Goal: Use online tool/utility: Use online tool/utility

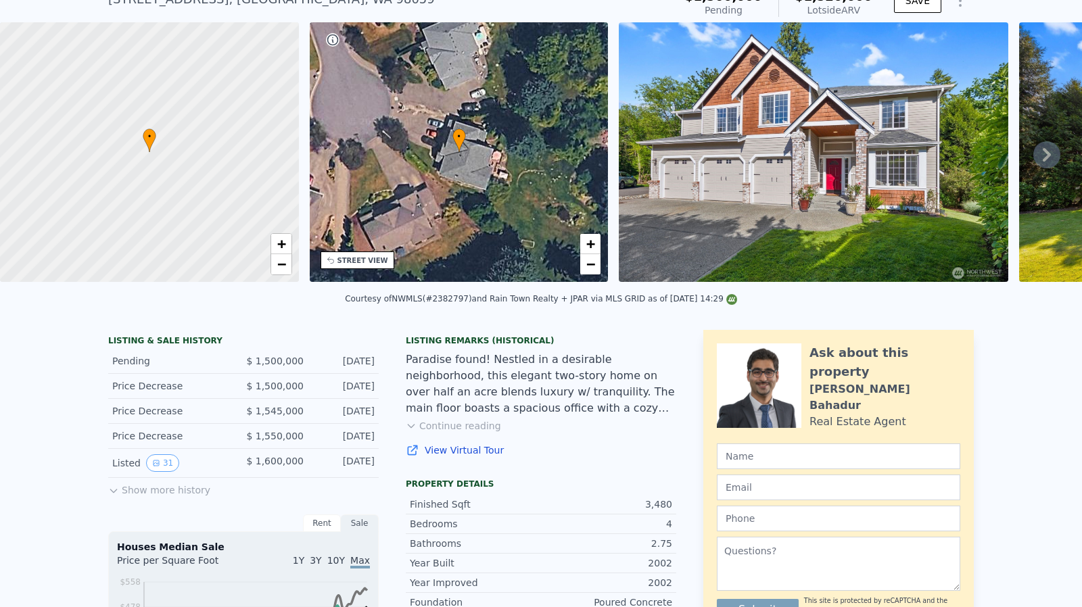
scroll to position [5, 0]
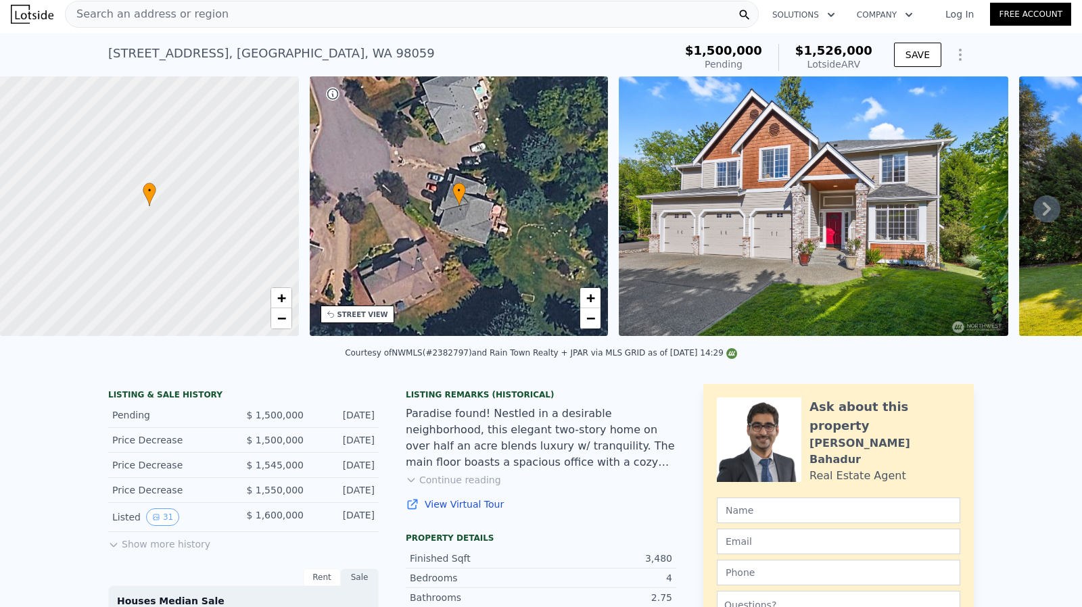
click at [238, 16] on div "Search an address or region" at bounding box center [412, 14] width 694 height 27
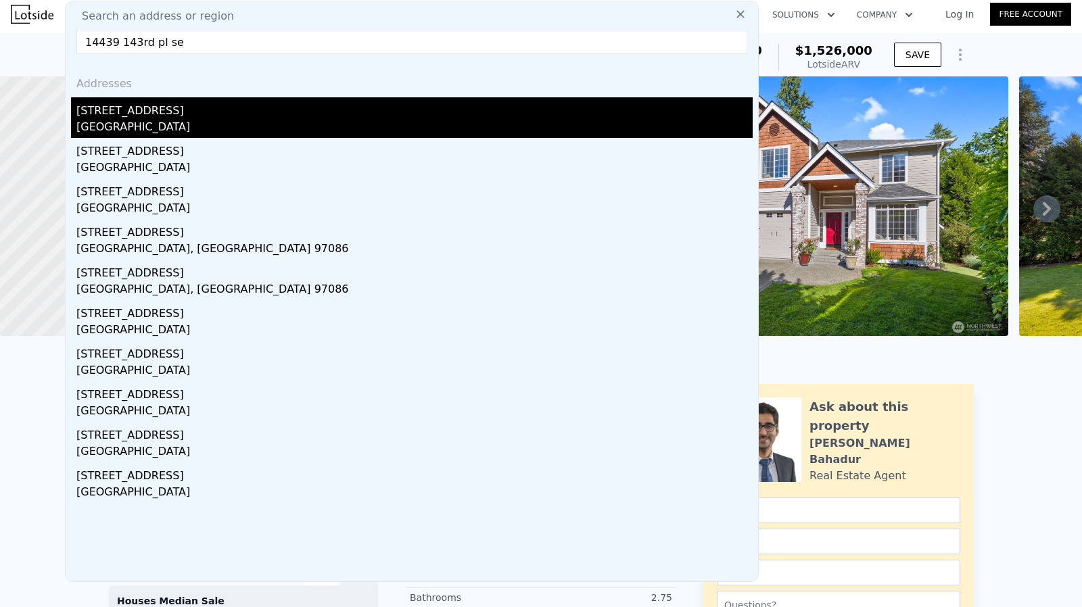
type input "14439 143rd pl se"
click at [120, 125] on div "[GEOGRAPHIC_DATA]" at bounding box center [414, 128] width 676 height 19
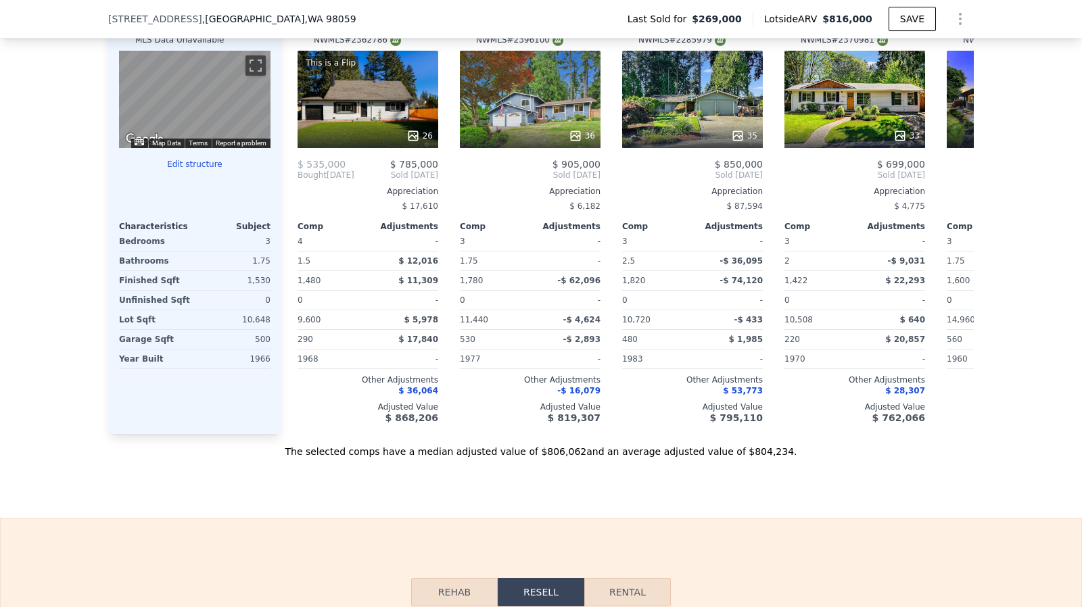
scroll to position [1366, 0]
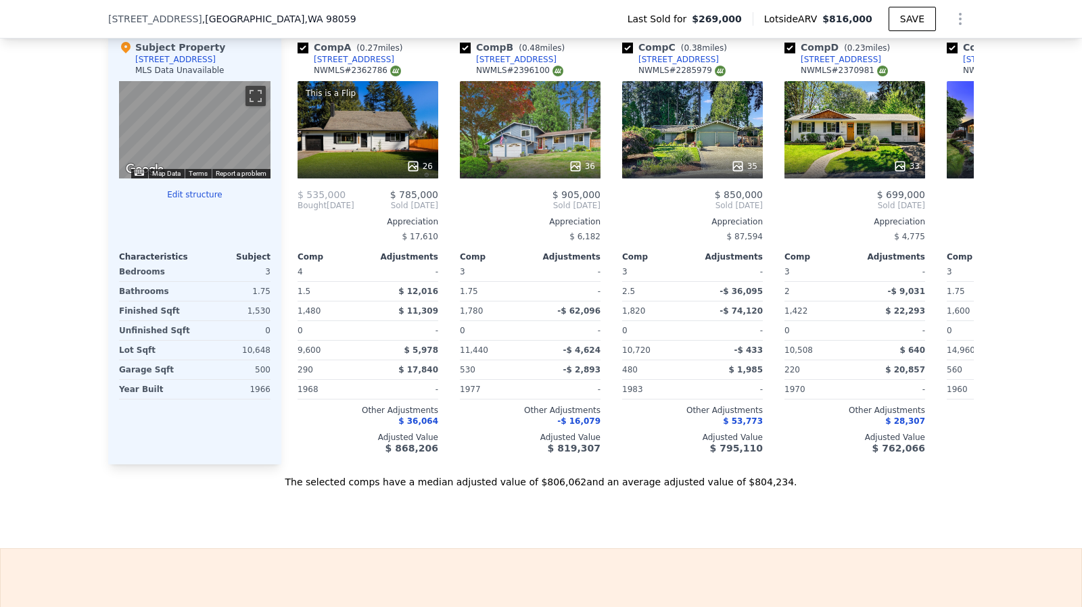
click at [562, 545] on div "Sale Comps Rental Comps We found 12 sales that match your search Filters Map Pr…" at bounding box center [541, 93] width 1082 height 909
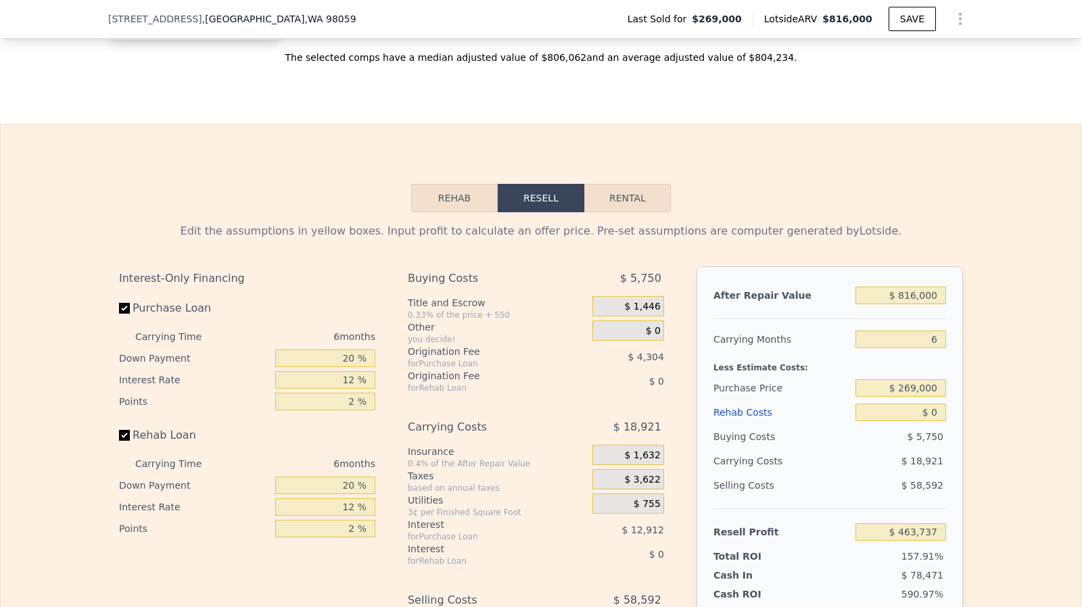
scroll to position [1864, 0]
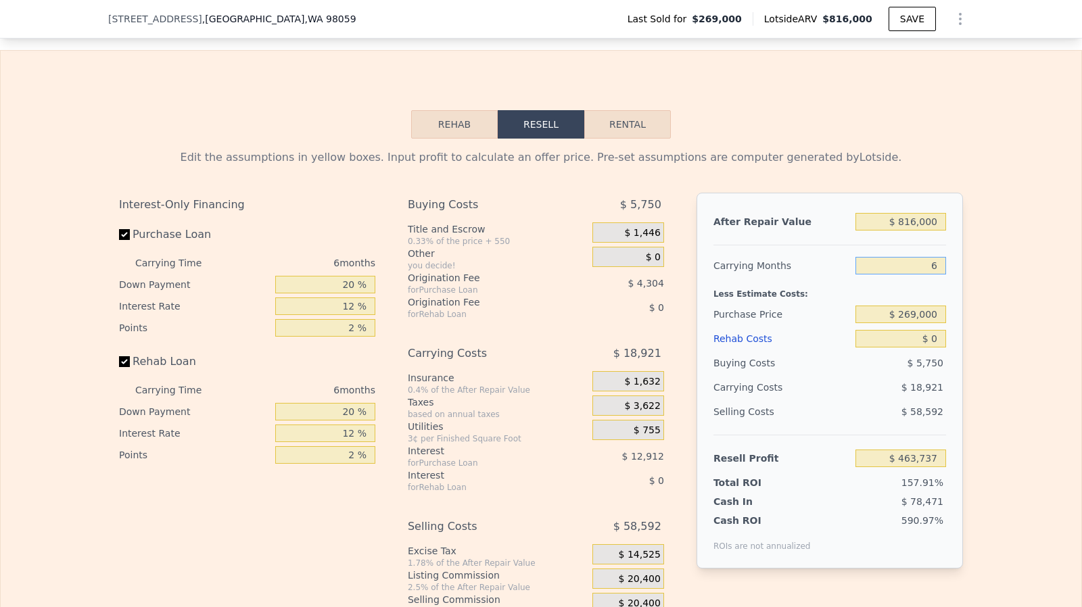
click at [917, 274] on input "6" at bounding box center [900, 266] width 91 height 18
click at [119, 240] on input "Purchase Loan" at bounding box center [124, 234] width 11 height 11
checkbox input "false"
type input "$ 480,953"
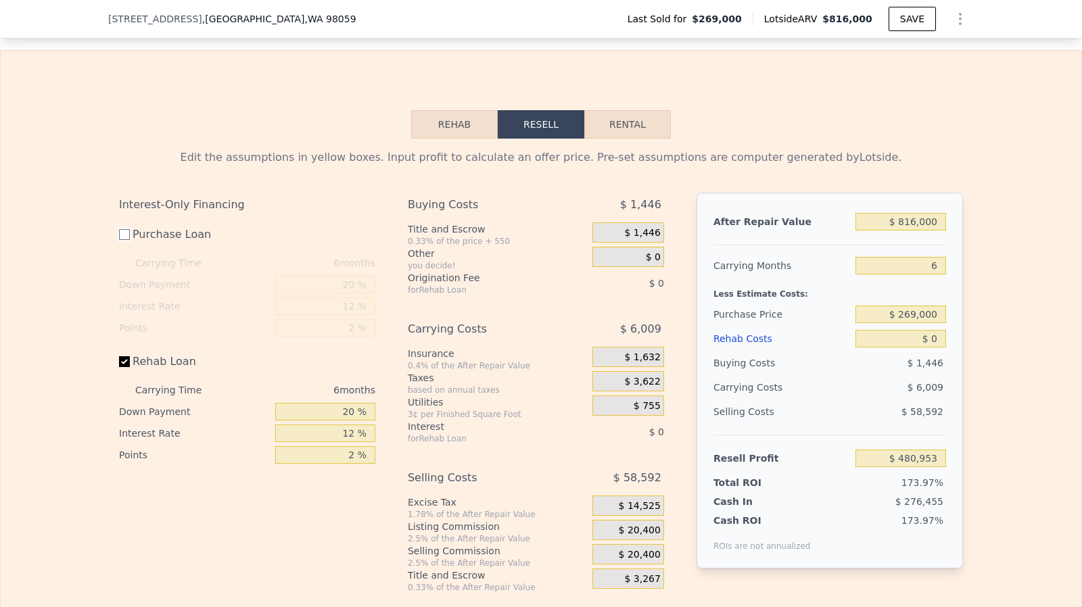
click at [446, 139] on button "Rehab" at bounding box center [454, 124] width 87 height 28
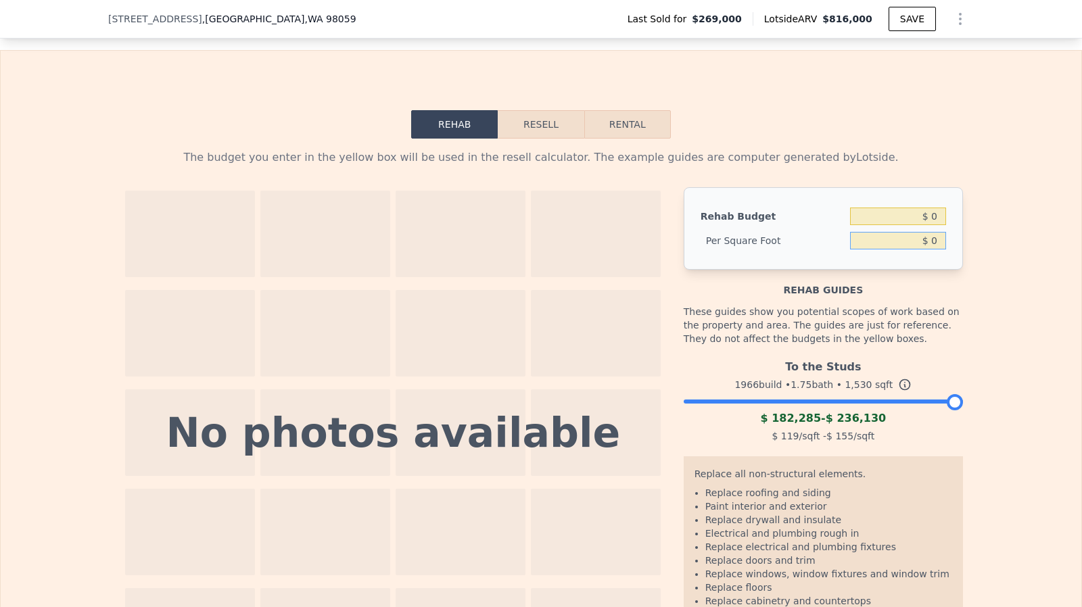
drag, startPoint x: 926, startPoint y: 258, endPoint x: 937, endPoint y: 258, distance: 10.8
click at [937, 249] on input "$ 0" at bounding box center [898, 241] width 96 height 18
type input "$ 50"
click at [950, 268] on div "Rehab Budget $ 0 Per Square Foot $ 50" at bounding box center [822, 228] width 279 height 82
type input "$ 76,500"
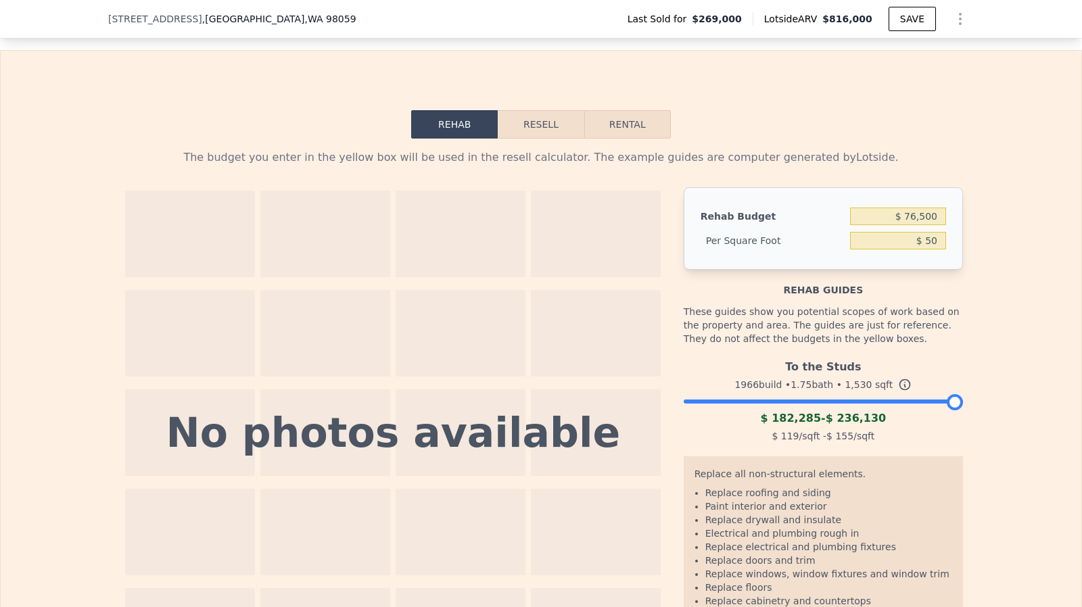
click at [770, 402] on div at bounding box center [822, 398] width 279 height 8
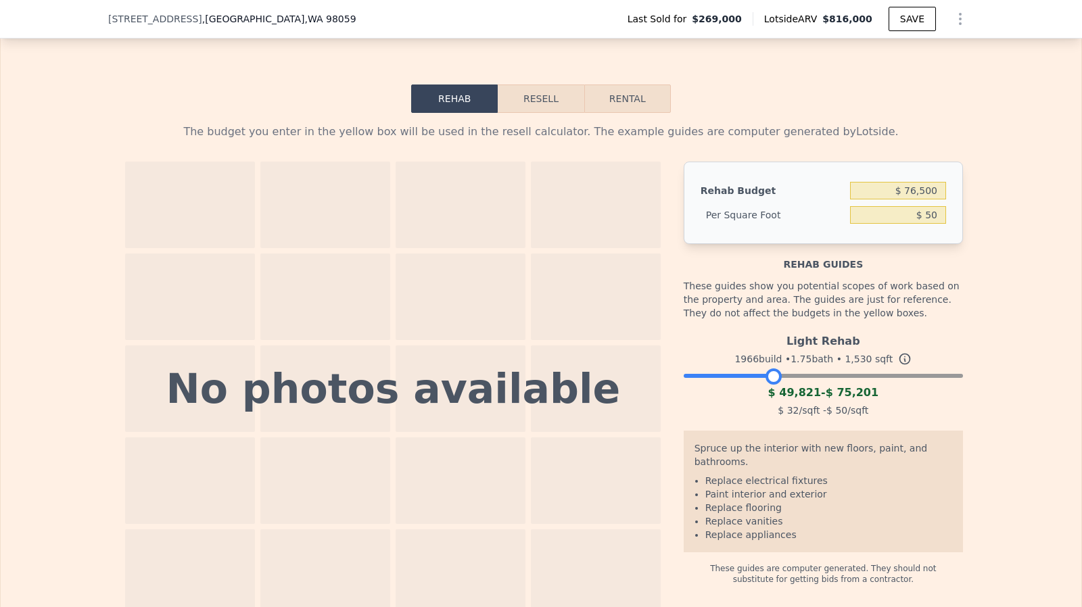
scroll to position [1890, 0]
click at [783, 377] on div at bounding box center [822, 372] width 279 height 8
click at [803, 377] on div at bounding box center [822, 372] width 279 height 8
click at [823, 377] on div at bounding box center [822, 372] width 279 height 8
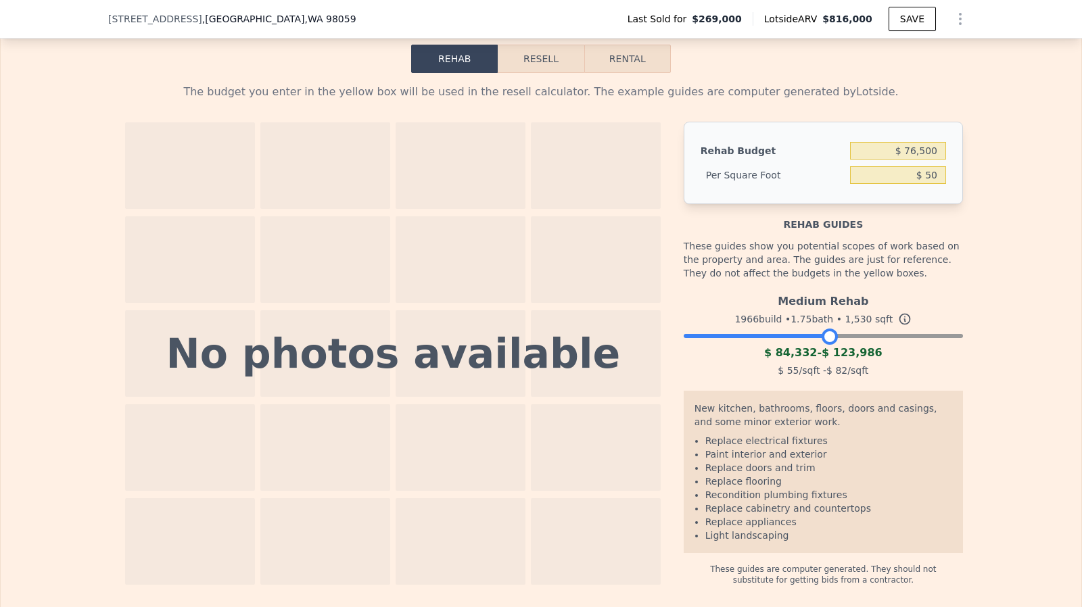
scroll to position [1930, 0]
click at [925, 183] on input "$ 50" at bounding box center [898, 175] width 96 height 18
type input "$ 75"
click at [936, 231] on div "Rehab guides" at bounding box center [822, 216] width 279 height 27
drag, startPoint x: 907, startPoint y: 166, endPoint x: 939, endPoint y: 166, distance: 31.8
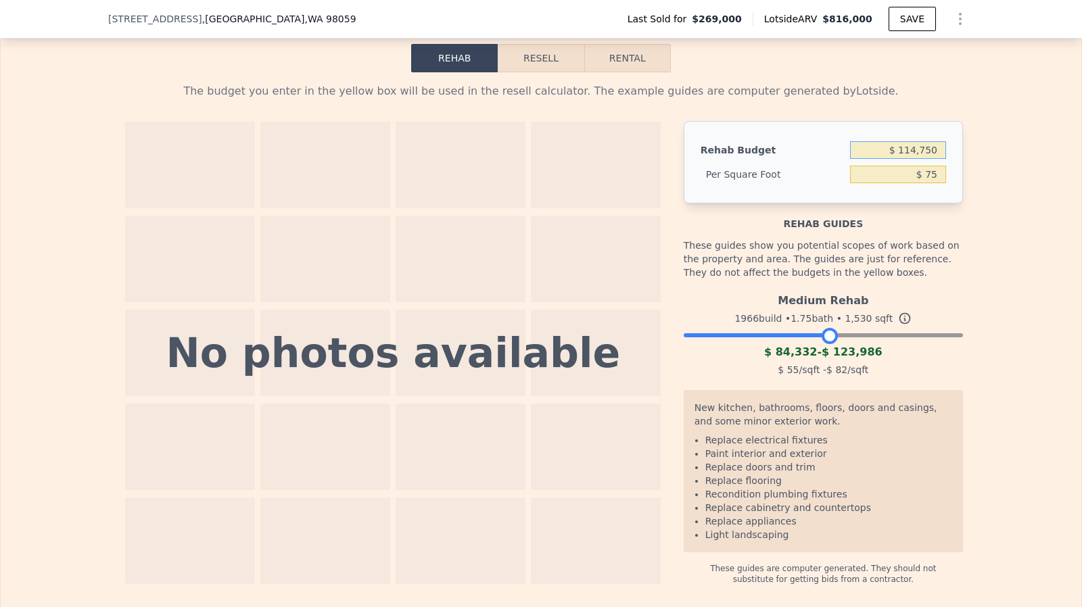
click at [939, 159] on input "$ 114,750" at bounding box center [898, 150] width 96 height 18
type input "$ 150,000"
click at [984, 206] on div "The budget you enter in the yellow box will be used in the resell calculator. T…" at bounding box center [541, 328] width 1080 height 512
type input "$ 98.04"
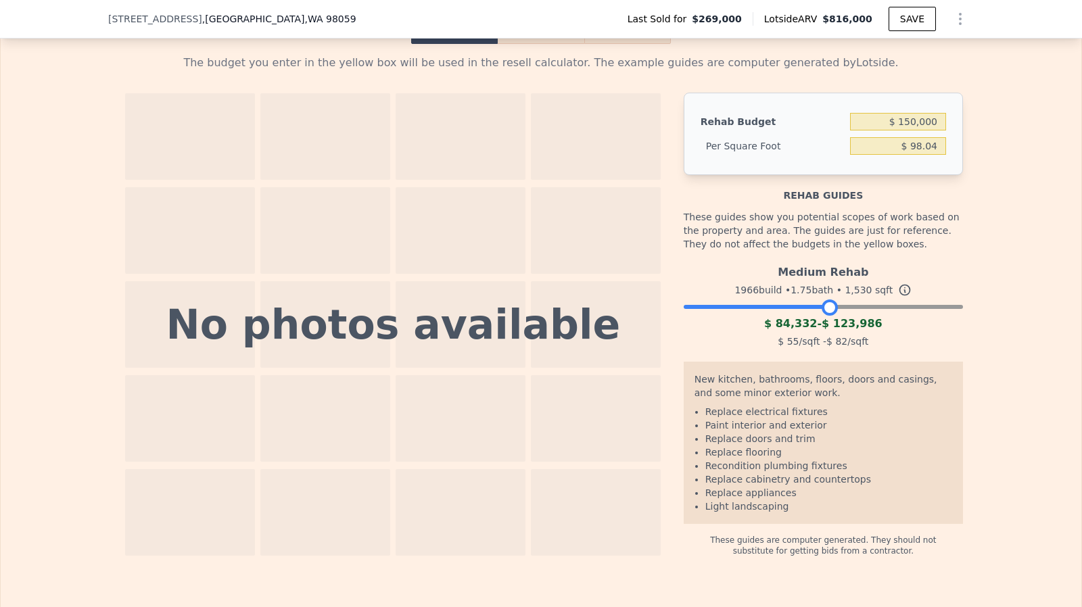
scroll to position [1959, 0]
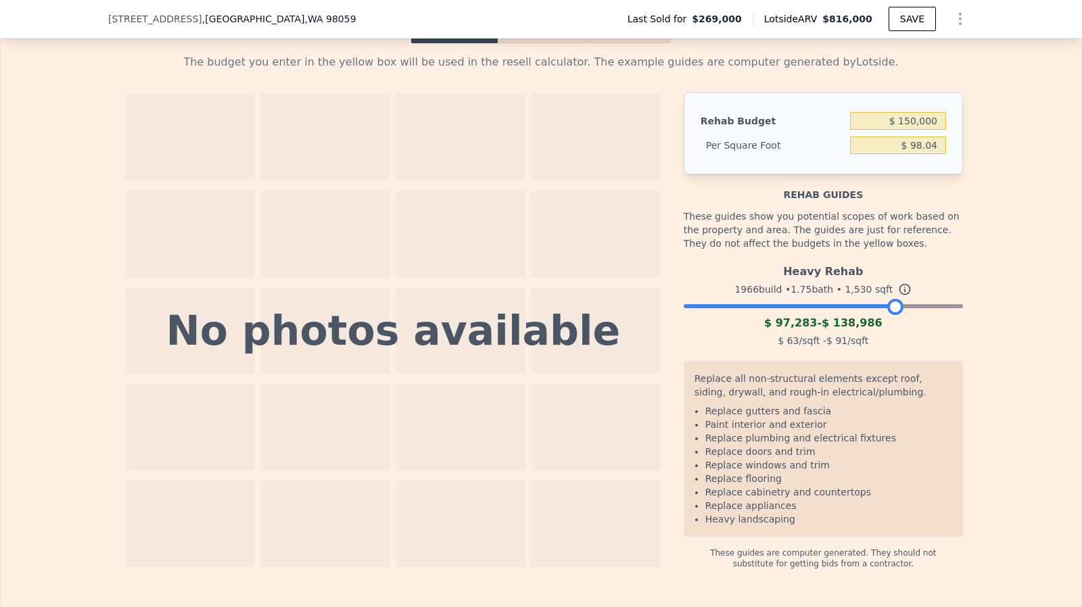
click at [890, 307] on div at bounding box center [822, 303] width 279 height 8
click at [925, 307] on div at bounding box center [822, 303] width 279 height 8
click at [946, 307] on div at bounding box center [822, 303] width 279 height 8
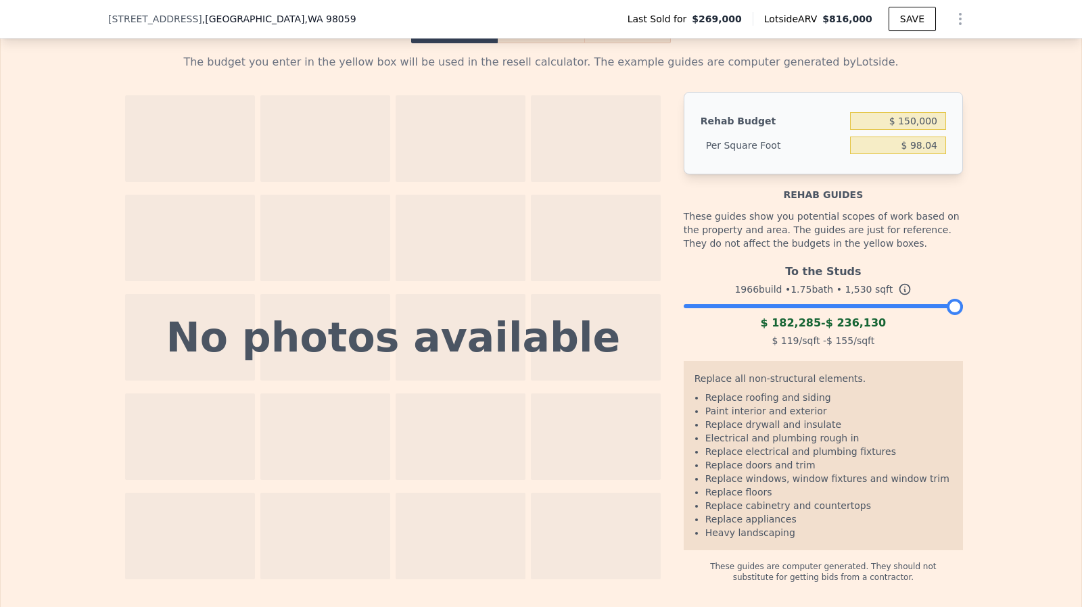
drag, startPoint x: 944, startPoint y: 322, endPoint x: 972, endPoint y: 318, distance: 28.7
click at [972, 318] on div "The budget you enter in the yellow box will be used in the resell calculator. T…" at bounding box center [541, 312] width 1080 height 539
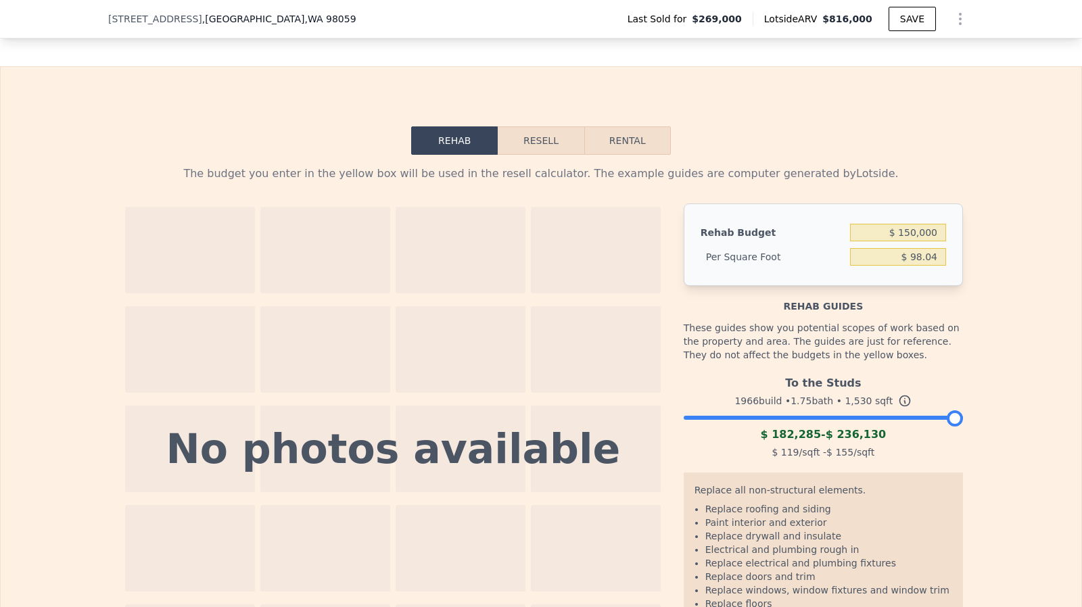
scroll to position [1847, 0]
click at [536, 155] on button "Resell" at bounding box center [541, 141] width 86 height 28
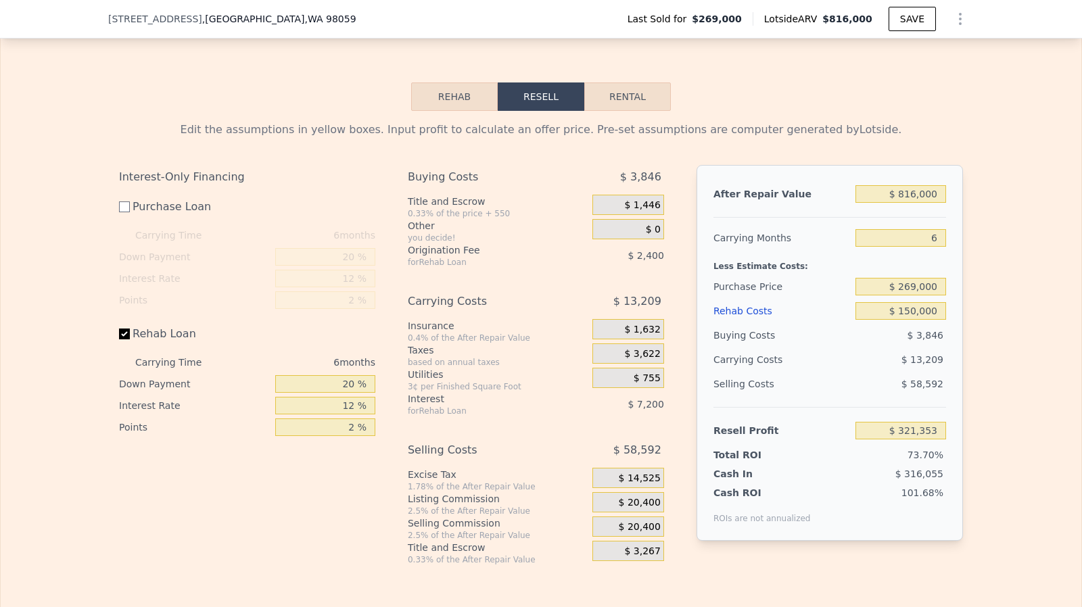
scroll to position [1890, 0]
drag, startPoint x: 898, startPoint y: 304, endPoint x: 935, endPoint y: 306, distance: 36.6
click at [935, 297] on input "$ 269,000" at bounding box center [900, 288] width 91 height 18
type input "$ 16"
click at [320, 567] on div "Interest-Only Financing Purchase Loan Carrying Time 6 months Down Payment 20 % …" at bounding box center [252, 366] width 267 height 400
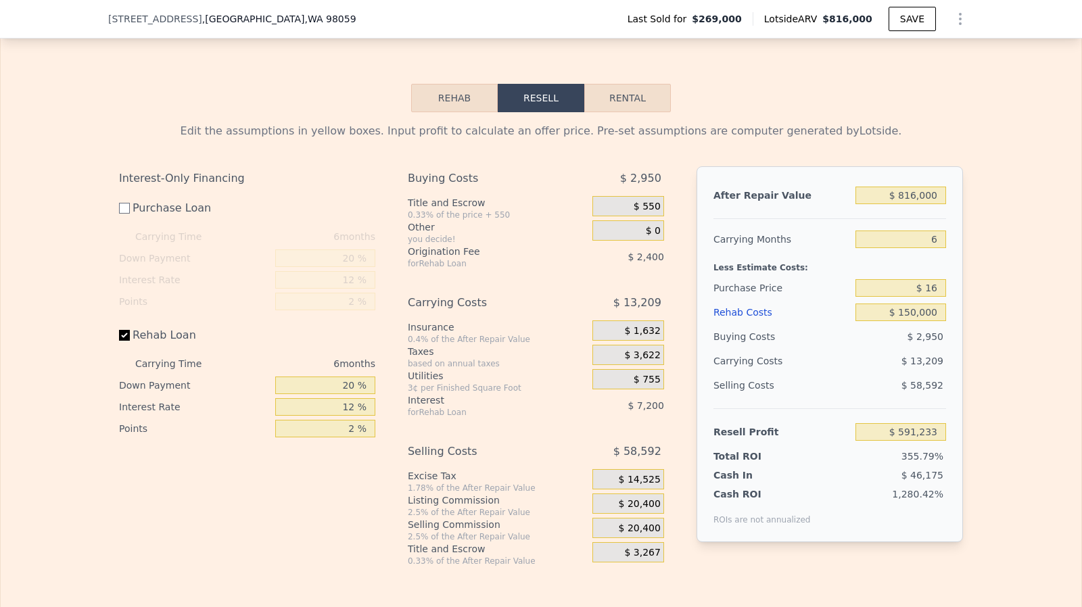
type input "$ 591,233"
click at [933, 297] on input "$ 16" at bounding box center [900, 288] width 91 height 18
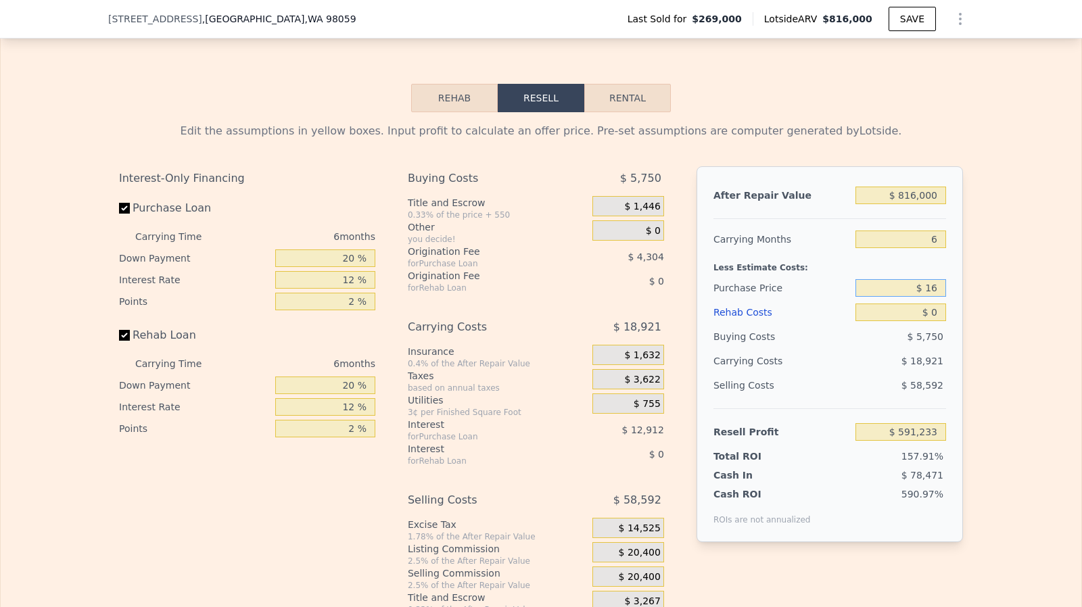
checkbox input "true"
type input "$ 0"
type input "$ 463,737"
type input "$ 165,000"
click at [991, 391] on div "Edit the assumptions in yellow boxes. Input profit to calculate an offer price.…" at bounding box center [541, 363] width 1080 height 503
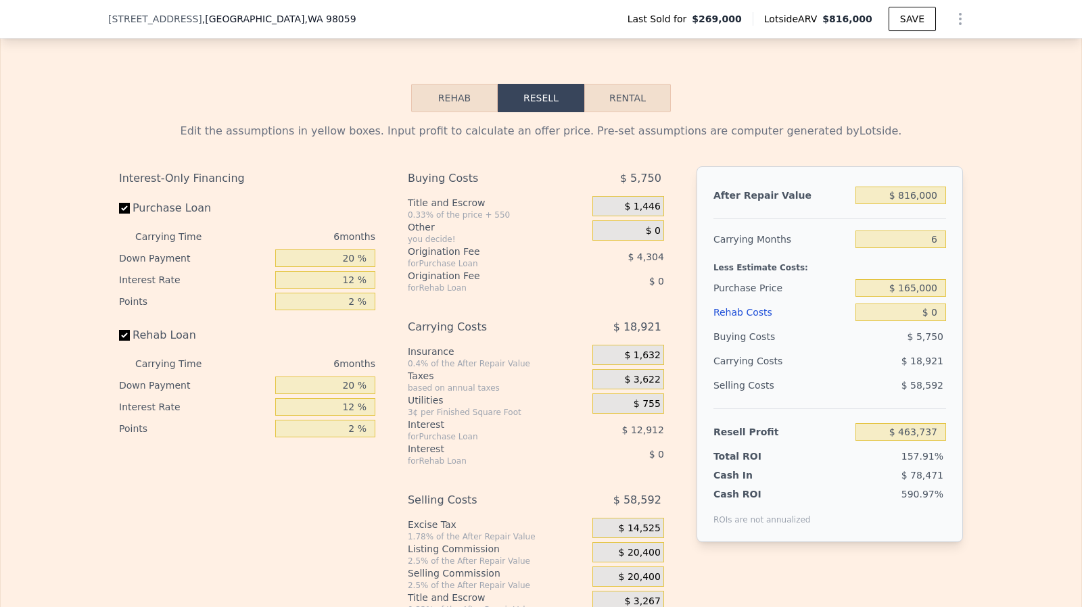
type input "$ 574,740"
drag, startPoint x: 928, startPoint y: 329, endPoint x: 935, endPoint y: 330, distance: 7.5
click at [935, 321] on input "$ 0" at bounding box center [900, 313] width 91 height 18
type input "$ 1"
type input "$ 574,739"
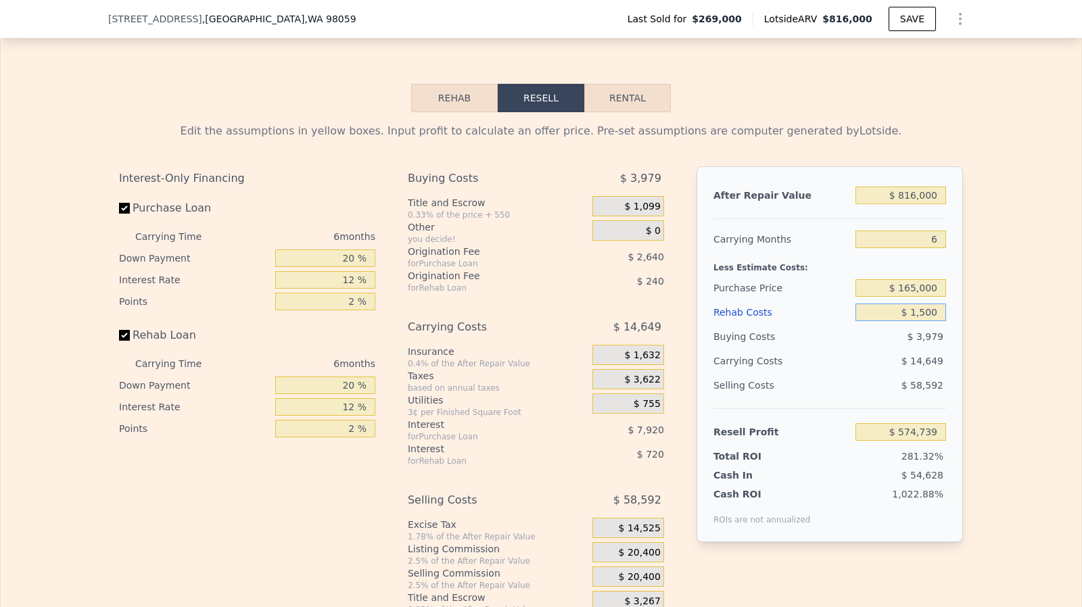
type input "$ 15,000"
type input "$ 574,725"
type input "$ 150,000"
type input "$ 415,140"
type input "$ 150,000"
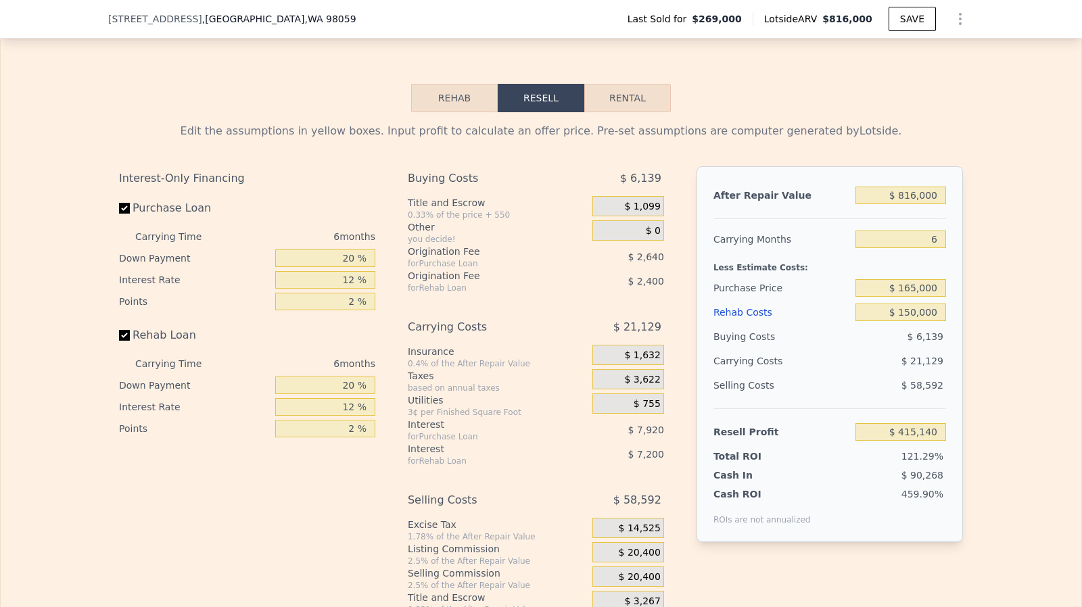
click at [984, 409] on div "Edit the assumptions in yellow boxes. Input profit to calculate an offer price.…" at bounding box center [541, 363] width 1080 height 503
click at [120, 214] on input "Purchase Loan" at bounding box center [124, 208] width 11 height 11
checkbox input "false"
type input "$ 425,700"
